Goal: Answer question/provide support

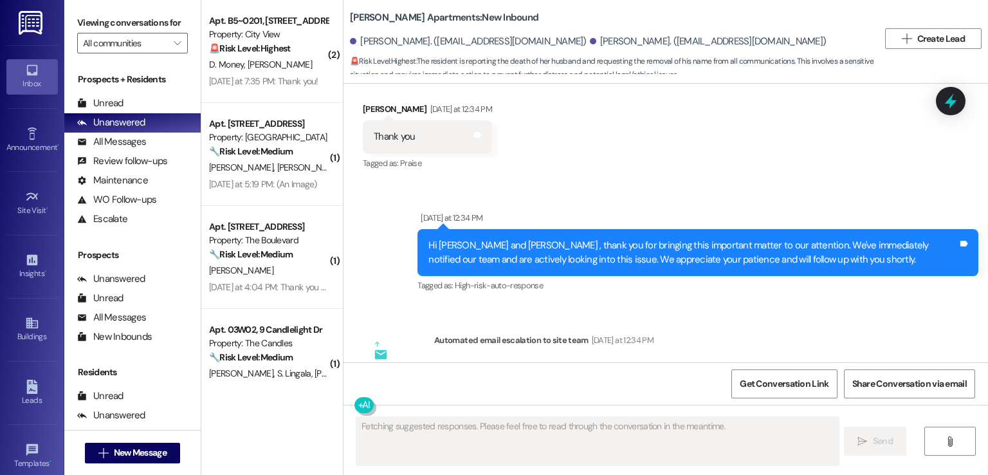
scroll to position [10665, 0]
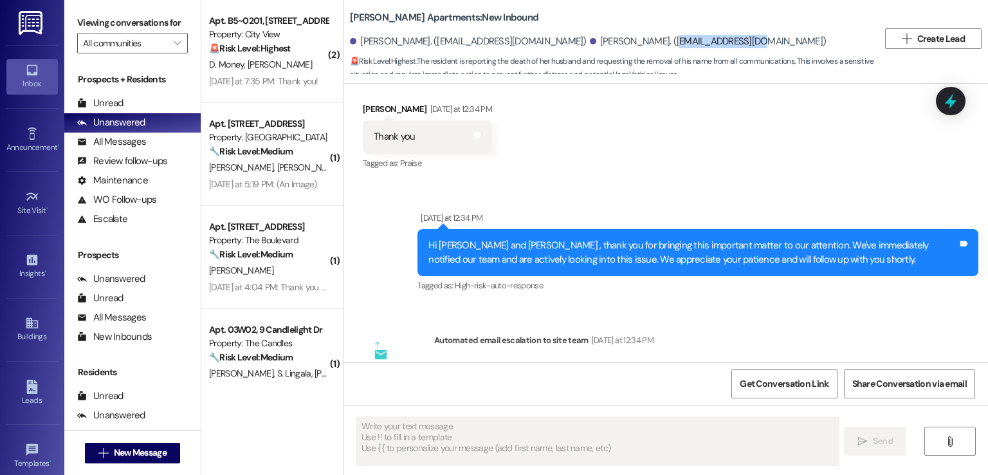
drag, startPoint x: 598, startPoint y: 41, endPoint x: 684, endPoint y: 40, distance: 86.2
click at [684, 40] on div "[PERSON_NAME]. ([EMAIL_ADDRESS][DOMAIN_NAME])" at bounding box center [708, 42] width 237 height 14
copy div "[EMAIL_ADDRESS][DOMAIN_NAME]"
